Goal: Communication & Community: Answer question/provide support

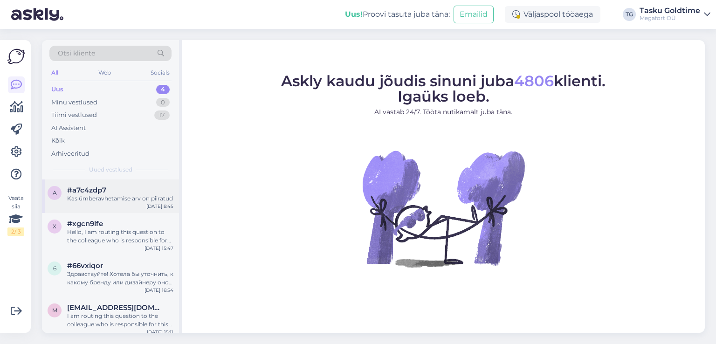
click at [134, 202] on div "a #a7c4zdp7 Kas ümberavhetamise arv on piiratud [DATE] 8:45" at bounding box center [110, 196] width 137 height 34
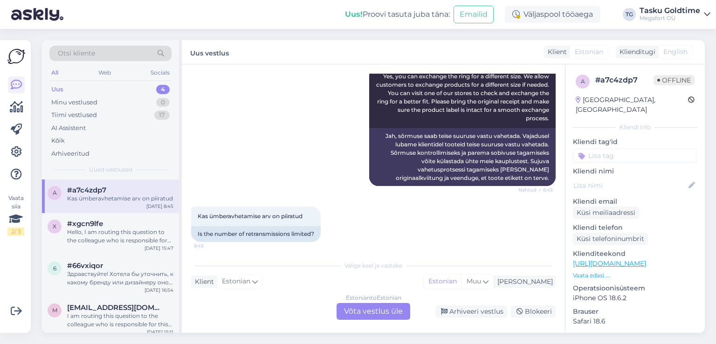
scroll to position [262, 0]
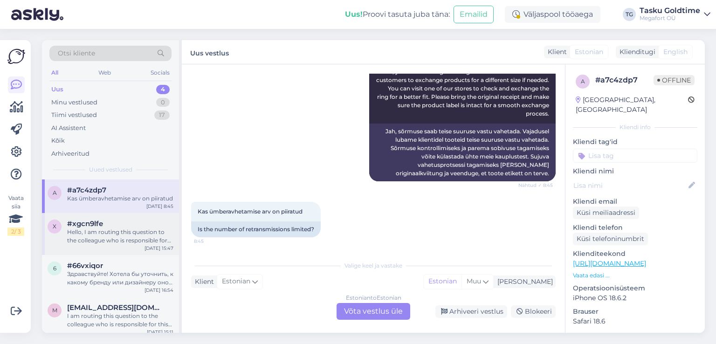
click at [162, 233] on div "Hello, I am routing this question to the colleague who is responsible for this …" at bounding box center [120, 236] width 106 height 17
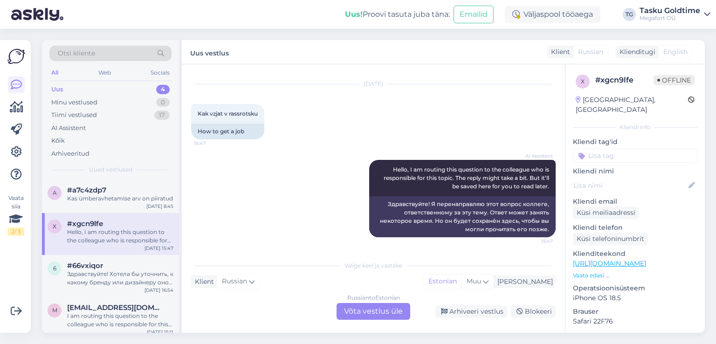
scroll to position [0, 0]
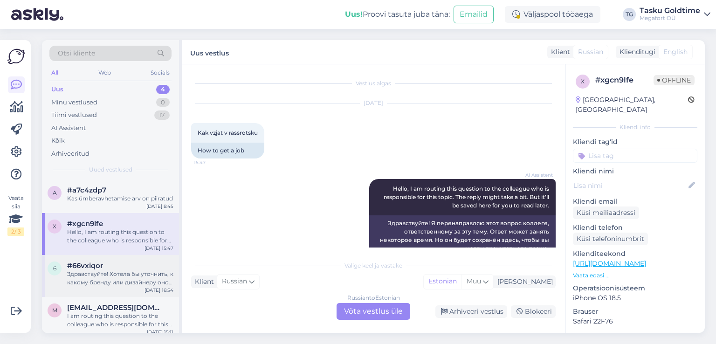
click at [110, 262] on div "#66vxiqor" at bounding box center [120, 266] width 106 height 8
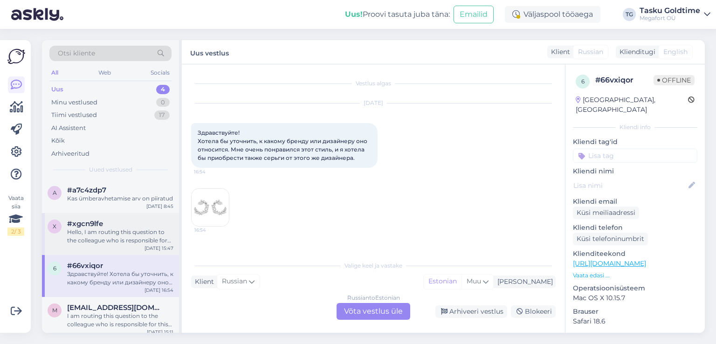
click at [134, 220] on div "#xgcn9lfe" at bounding box center [120, 224] width 106 height 8
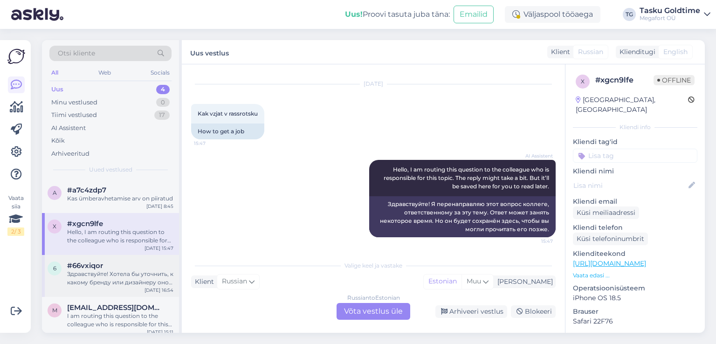
click at [146, 279] on div "Здравствуйте! Хотела бы уточнить, к какому бренду или дизайнеру оно относится. …" at bounding box center [120, 278] width 106 height 17
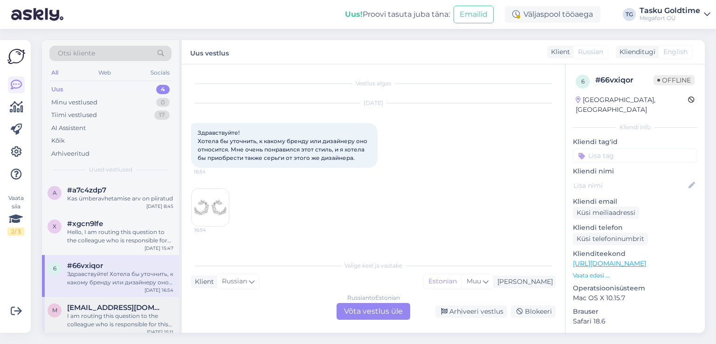
click at [106, 321] on div "I am routing this question to the colleague who is responsible for this topic. …" at bounding box center [120, 320] width 106 height 17
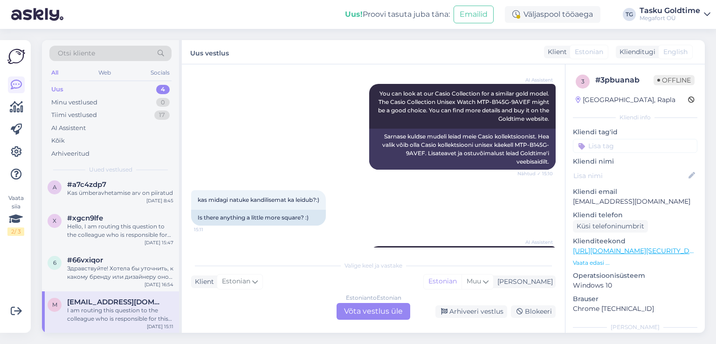
scroll to position [636, 0]
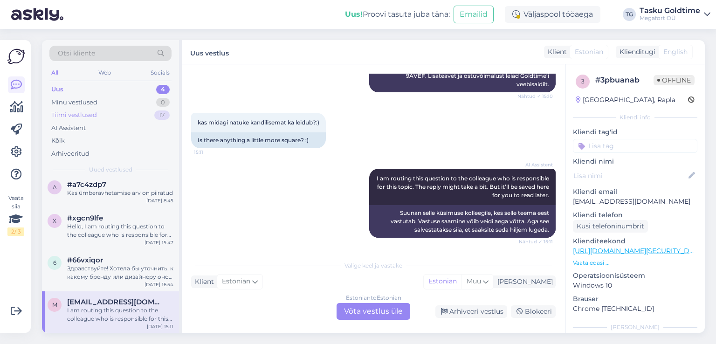
click at [158, 110] on div "17" at bounding box center [161, 114] width 15 height 9
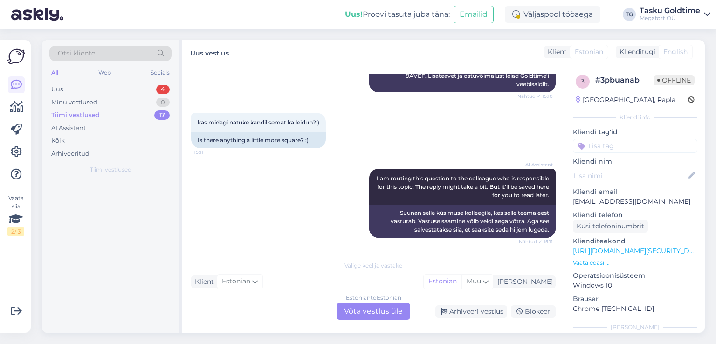
scroll to position [0, 0]
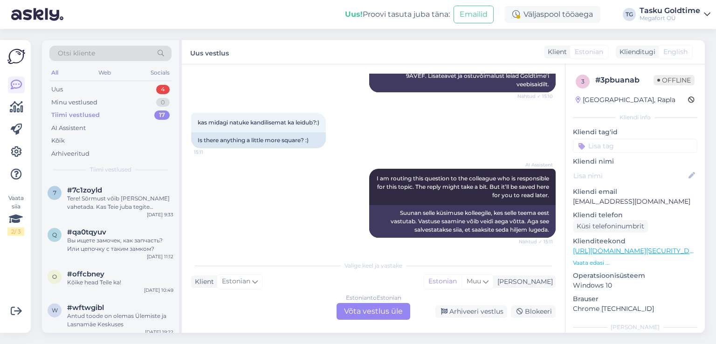
click at [134, 186] on div "#7c1zoyld" at bounding box center [120, 190] width 106 height 8
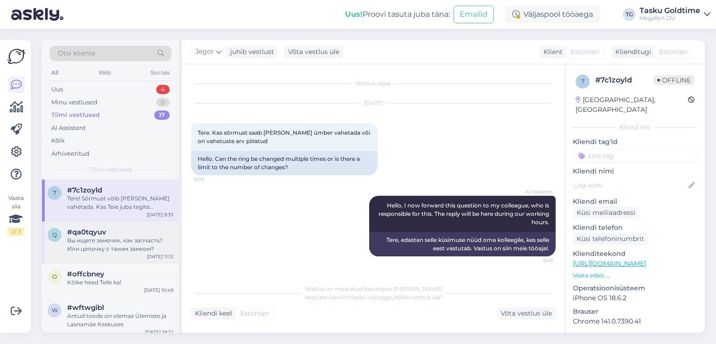
click at [128, 247] on div "Вы ищете замочек, как запчасть? Или цепочку с таким замком?" at bounding box center [120, 244] width 106 height 17
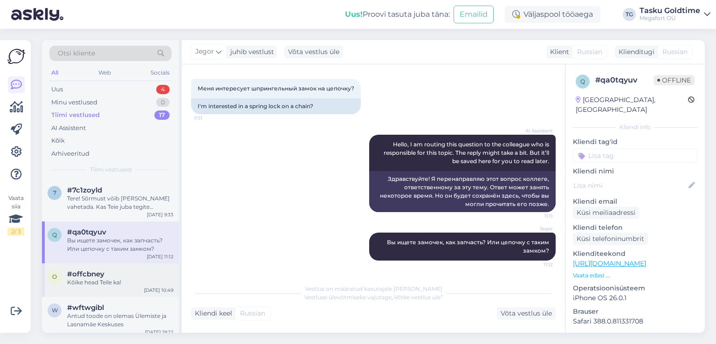
click at [114, 275] on div "#offcbney" at bounding box center [120, 274] width 106 height 8
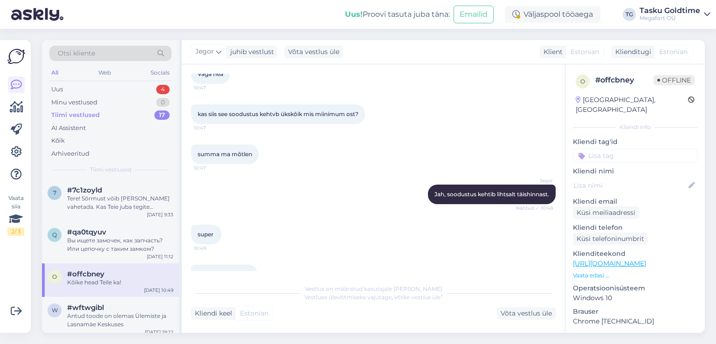
scroll to position [2882, 0]
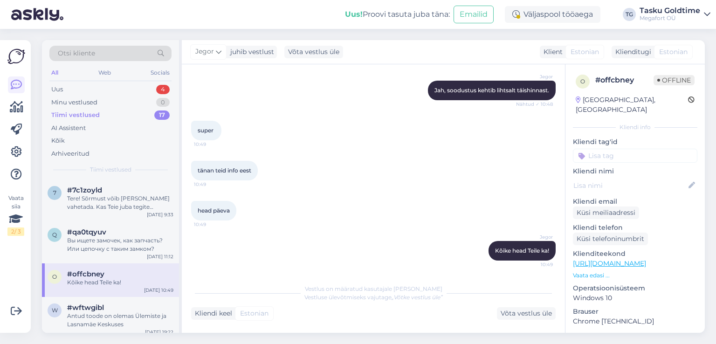
click at [132, 172] on div "Tiimi vestlused" at bounding box center [110, 169] width 122 height 8
click at [129, 185] on div "7 #7c1zoyld Tere! Sõrmust võib [PERSON_NAME] vahetada. Kas Teie juba tegite vah…" at bounding box center [110, 200] width 137 height 42
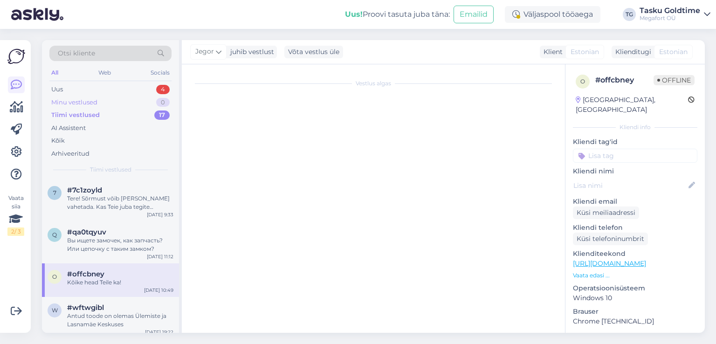
scroll to position [62, 0]
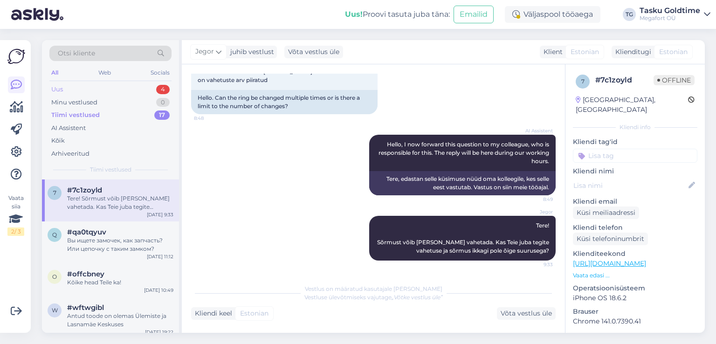
click at [129, 90] on div "Uus 4" at bounding box center [110, 89] width 122 height 13
